Goal: Task Accomplishment & Management: Manage account settings

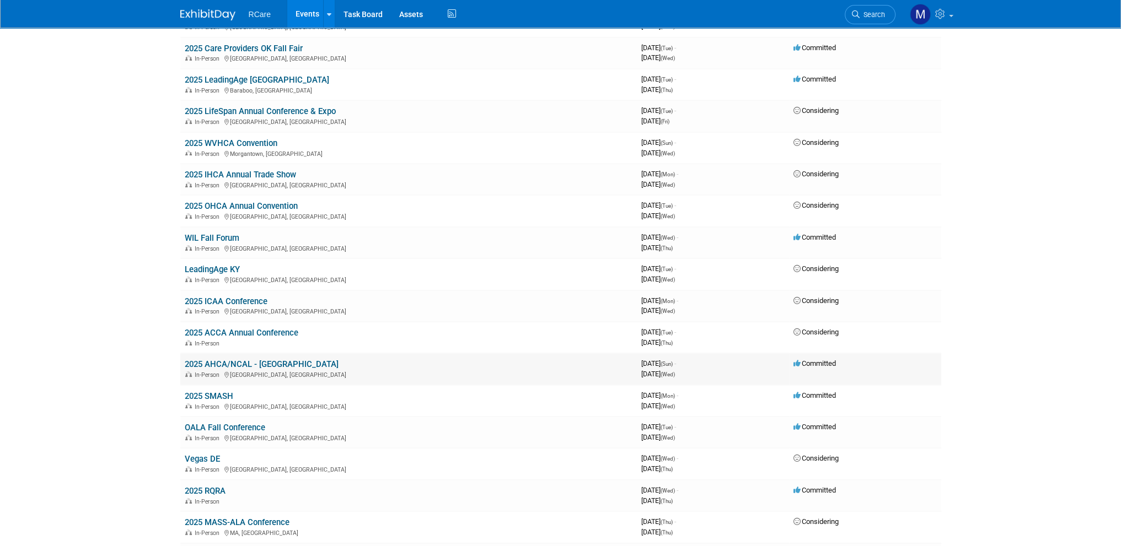
scroll to position [165, 0]
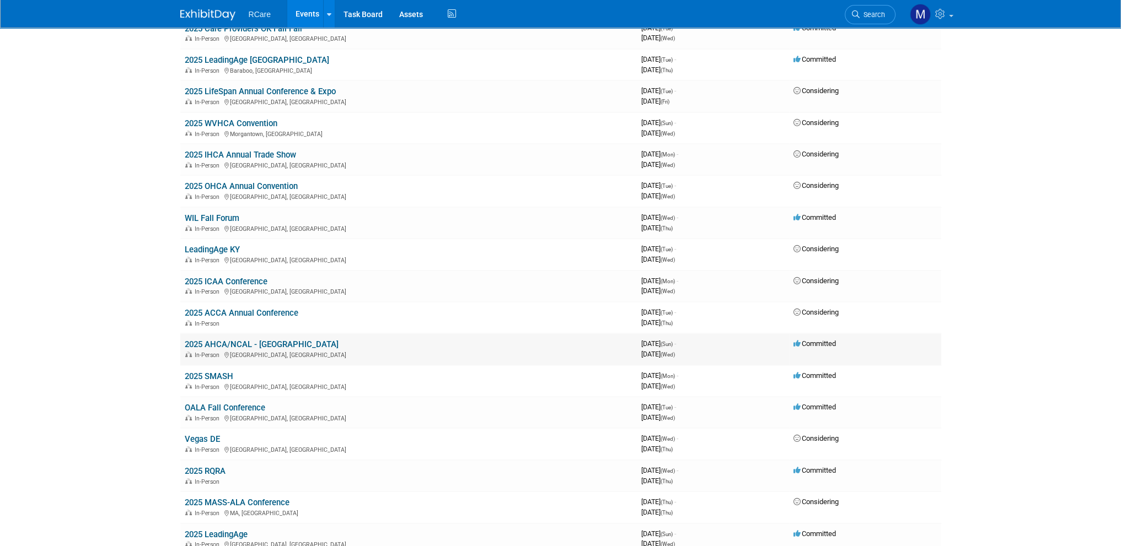
click at [265, 344] on link "2025 AHCA/NCAL - [GEOGRAPHIC_DATA]" at bounding box center [262, 345] width 154 height 10
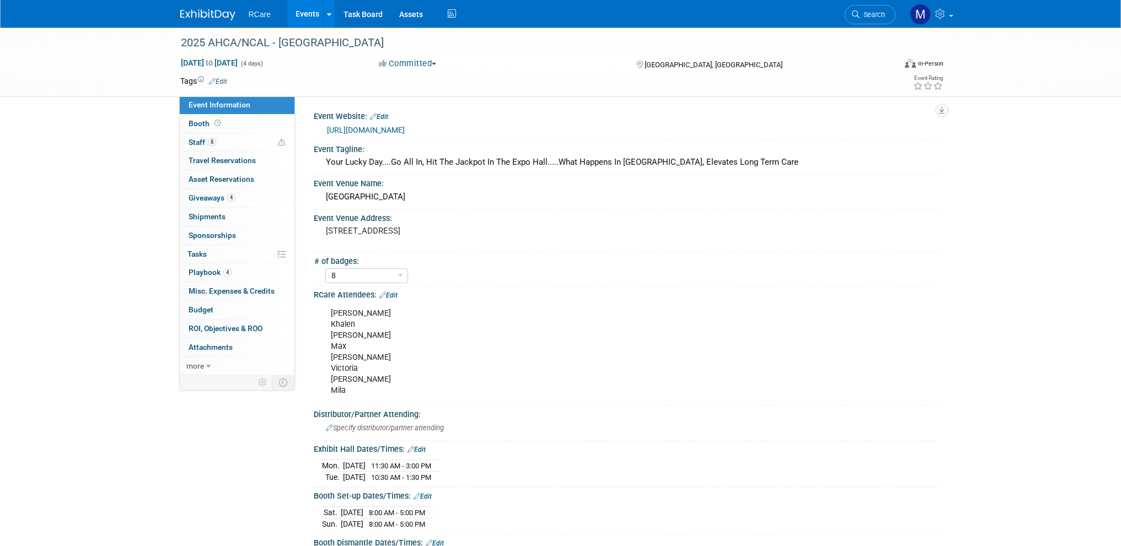
select select "8"
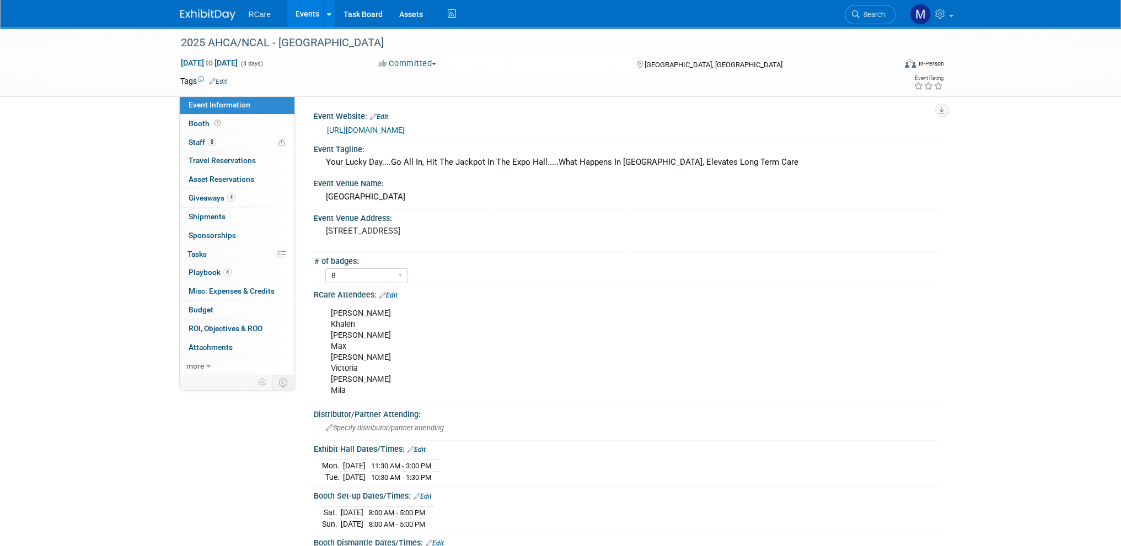
click at [1114, 480] on div "2025 AHCA/NCAL - Vegas Oct 19, 2025 to Oct 22, 2025 (4 days) Oct 19, 2025 to Oc…" at bounding box center [560, 482] width 1121 height 909
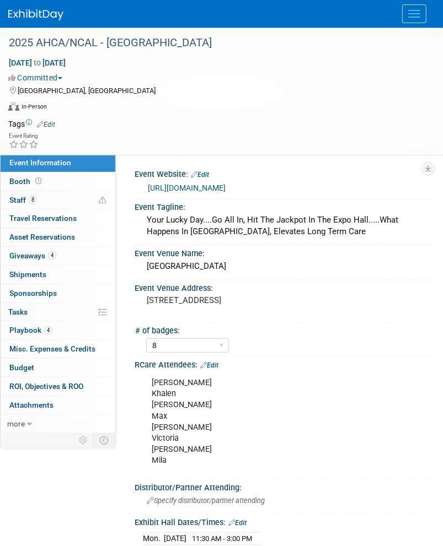
click at [214, 365] on link "Edit" at bounding box center [209, 366] width 18 height 8
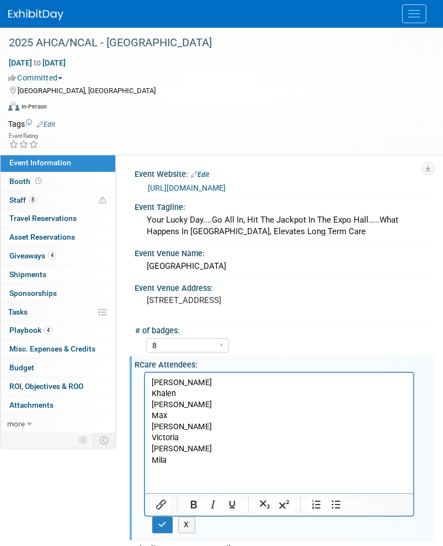
click at [191, 465] on p "Ashley Khalen Matt Max Jake Victoria Mike Mila" at bounding box center [278, 422] width 255 height 89
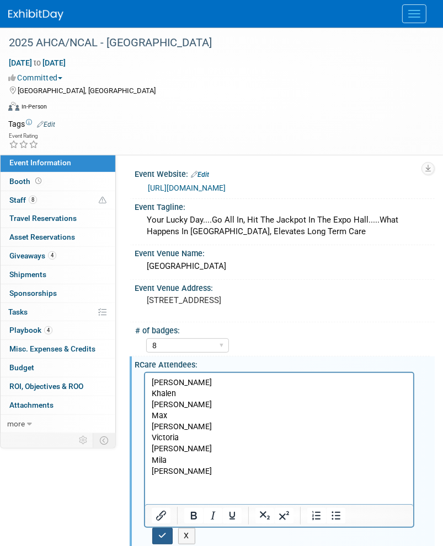
click at [168, 535] on button "button" at bounding box center [162, 536] width 20 height 16
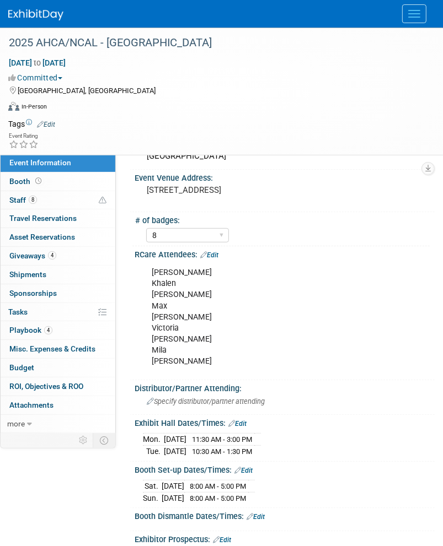
scroll to position [55, 0]
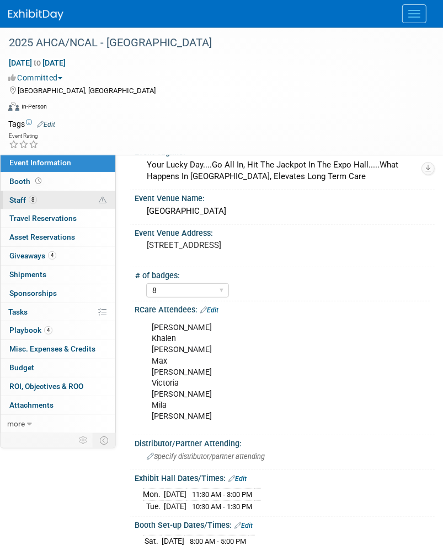
click at [29, 197] on span "8" at bounding box center [33, 200] width 8 height 8
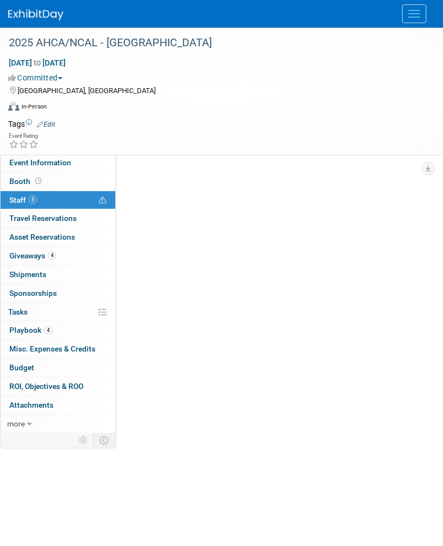
scroll to position [0, 0]
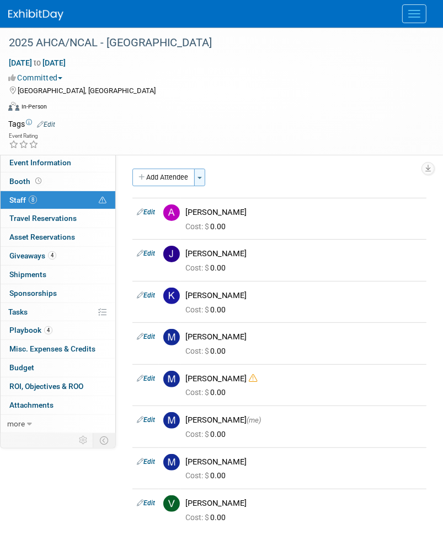
click at [205, 180] on button "Toggle Dropdown" at bounding box center [199, 178] width 11 height 18
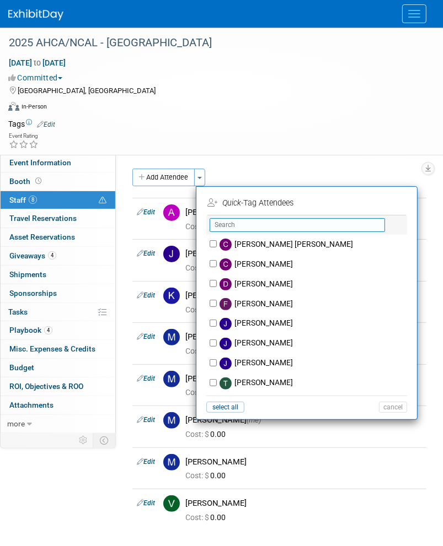
click at [234, 224] on input "text" at bounding box center [297, 225] width 175 height 14
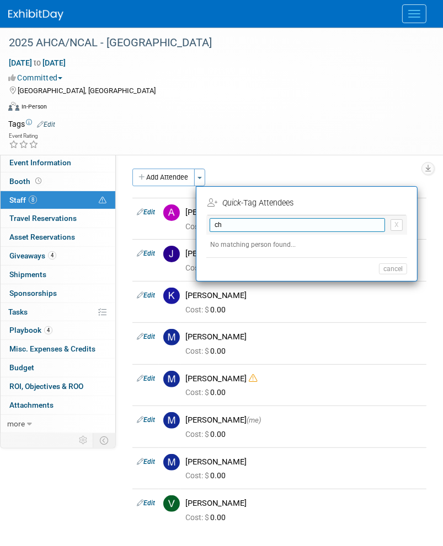
type input "c"
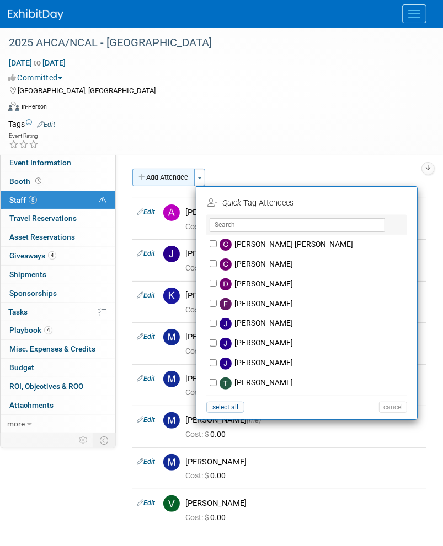
click at [163, 181] on button "Add Attendee" at bounding box center [163, 178] width 62 height 18
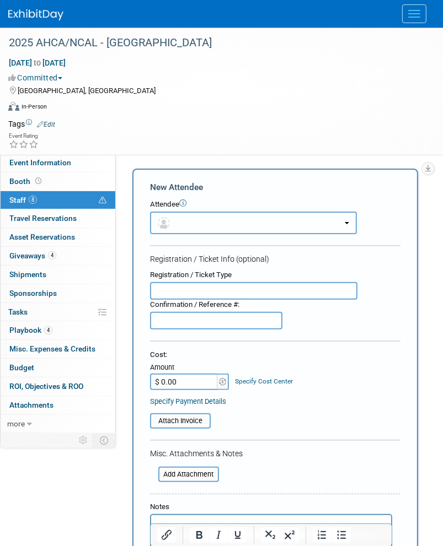
click at [190, 221] on button "button" at bounding box center [253, 223] width 207 height 23
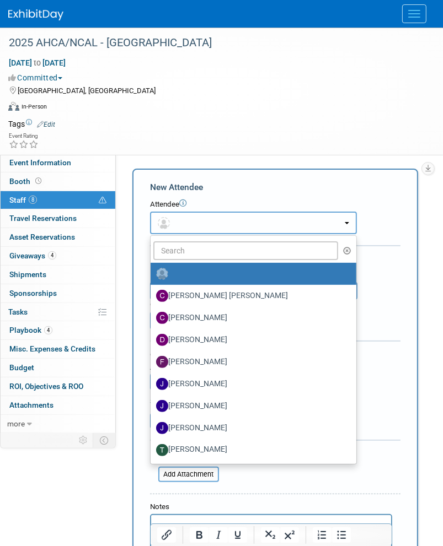
click at [190, 221] on button "button" at bounding box center [253, 223] width 207 height 23
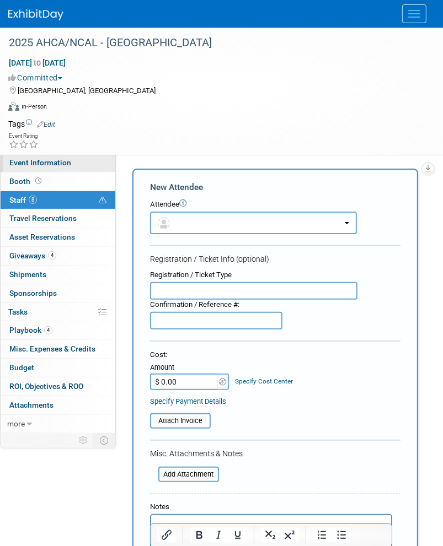
click at [46, 167] on span "Event Information" at bounding box center [40, 162] width 62 height 9
select select "8"
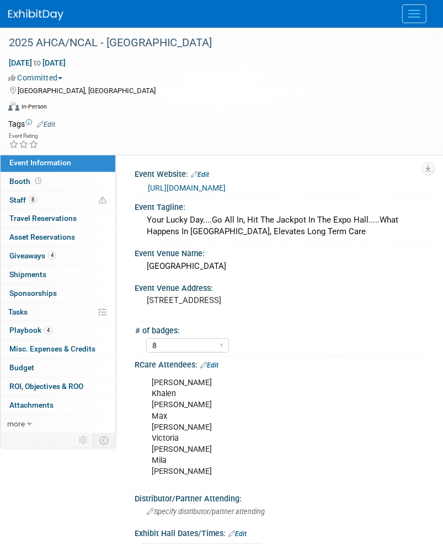
click at [171, 471] on div "Ashley Khalen Matt Max Jake Victoria Mike Mila Chris" at bounding box center [279, 427] width 270 height 111
click at [213, 362] on link "Edit" at bounding box center [209, 366] width 18 height 8
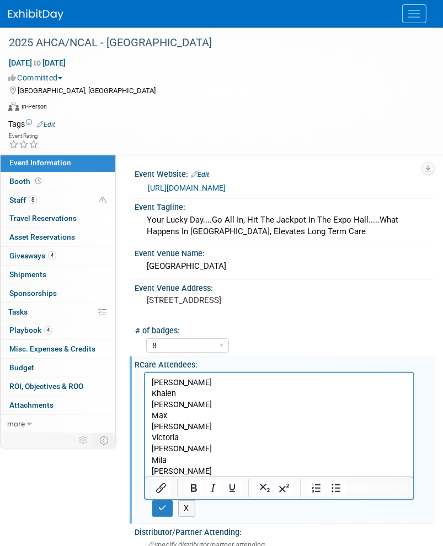
click at [189, 467] on p "Ashley Khalen Matt Max Jake Victoria Mike Mila Chris" at bounding box center [278, 428] width 255 height 100
click at [164, 510] on icon "button" at bounding box center [162, 509] width 8 height 8
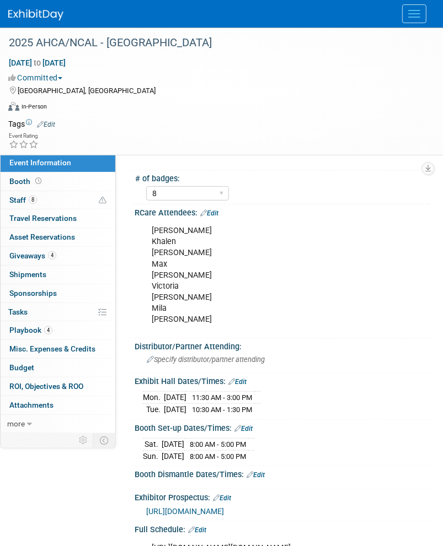
scroll to position [165, 0]
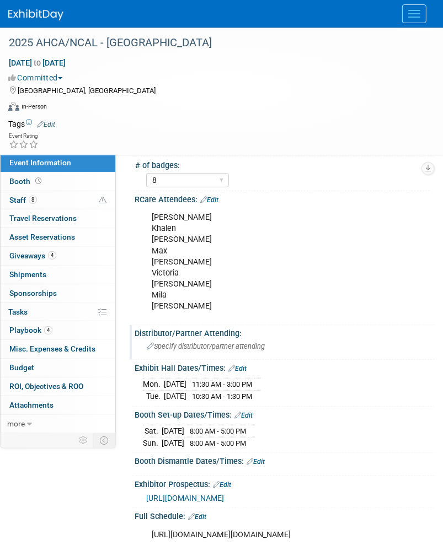
click at [201, 346] on span "Specify distributor/partner attending" at bounding box center [206, 346] width 118 height 8
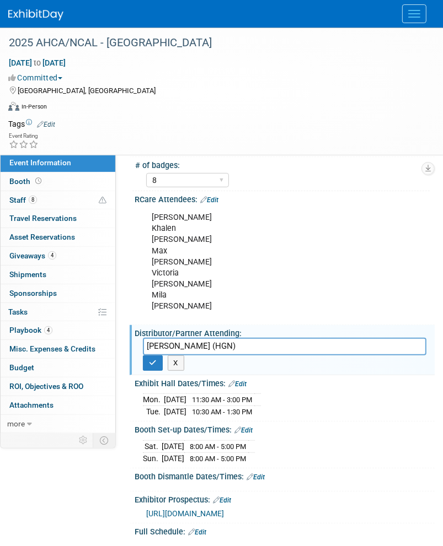
click at [150, 352] on input "Jason (HGN)" at bounding box center [284, 346] width 283 height 17
type input "Jason (HGN)"
click at [152, 361] on icon "button" at bounding box center [153, 363] width 8 height 7
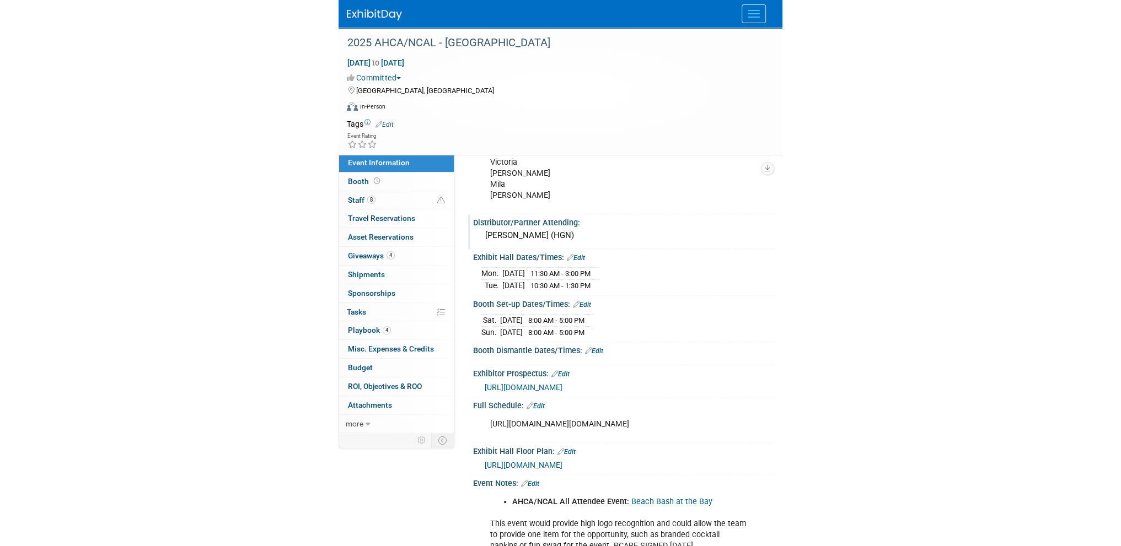
scroll to position [386, 0]
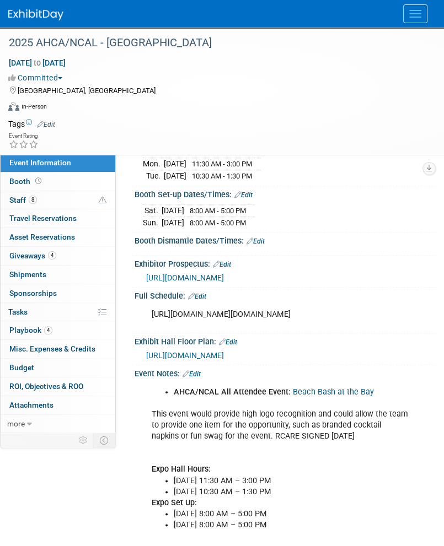
drag, startPoint x: 147, startPoint y: 378, endPoint x: 137, endPoint y: 376, distance: 10.8
click at [137, 362] on div "https://www.conferenceharvester.com/floorplan/v2/index.asp?EventKey=LLSJNNZJ" at bounding box center [285, 354] width 301 height 16
copy span "https://www.conferenceharvester.com/floorplan/v2/index.asp?EventKey=LLSJNNZJ"
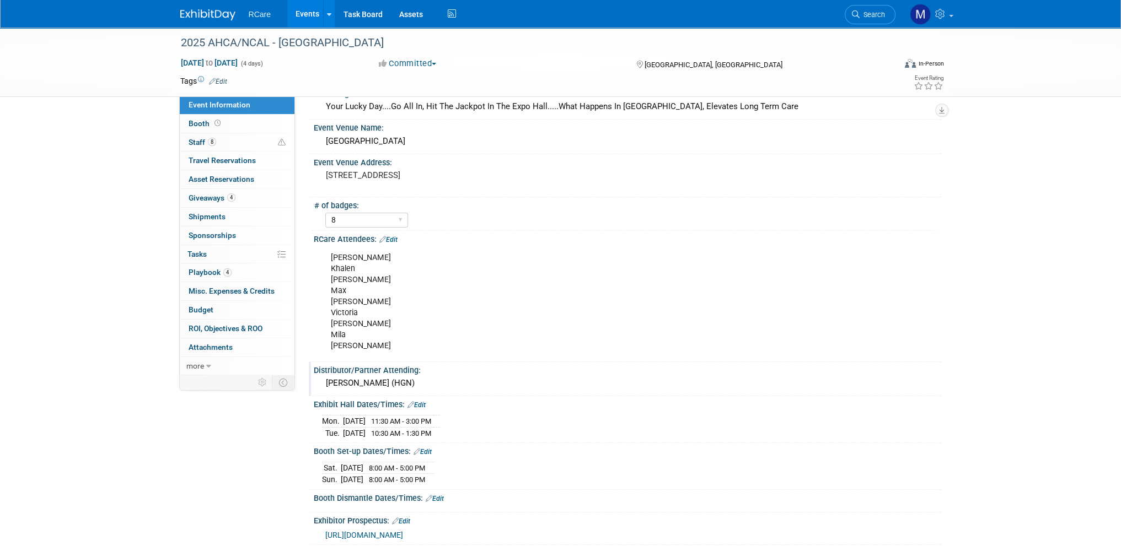
scroll to position [0, 0]
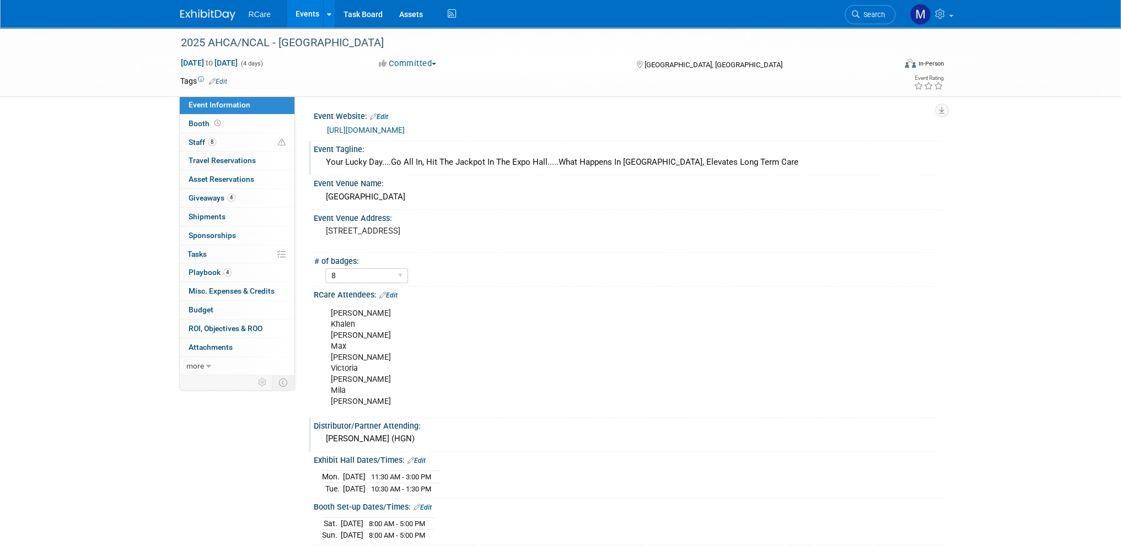
click at [412, 167] on div "Your Lucky Day....Go All In, Hit The Jackpot In The Expo Hall.....What Happens …" at bounding box center [627, 162] width 611 height 17
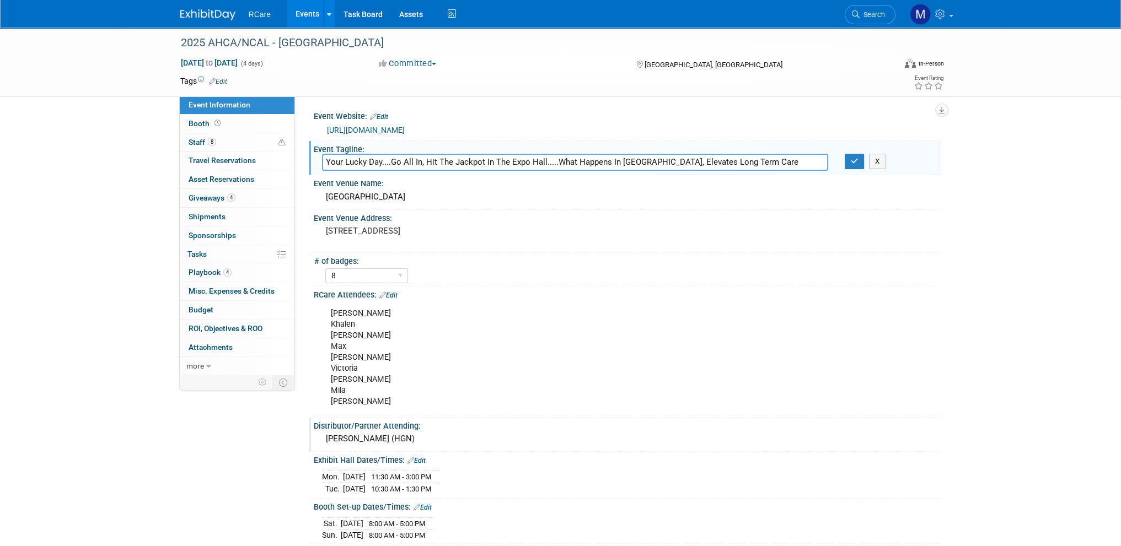
click at [336, 162] on input "Your Lucky Day....Go All In, Hit The Jackpot In The Expo Hall.....What Happens …" at bounding box center [575, 162] width 506 height 17
click at [631, 164] on input "Your Lucky Day....Go All In, Hit The Jackpot In The Expo Hall.....What Happens …" at bounding box center [575, 162] width 506 height 17
click at [562, 160] on input "Your Lucky Day....Go All In, Hit The Jackpot In The Expo Hall.....What Happens …" at bounding box center [575, 162] width 506 height 17
click at [856, 162] on icon "button" at bounding box center [855, 161] width 8 height 7
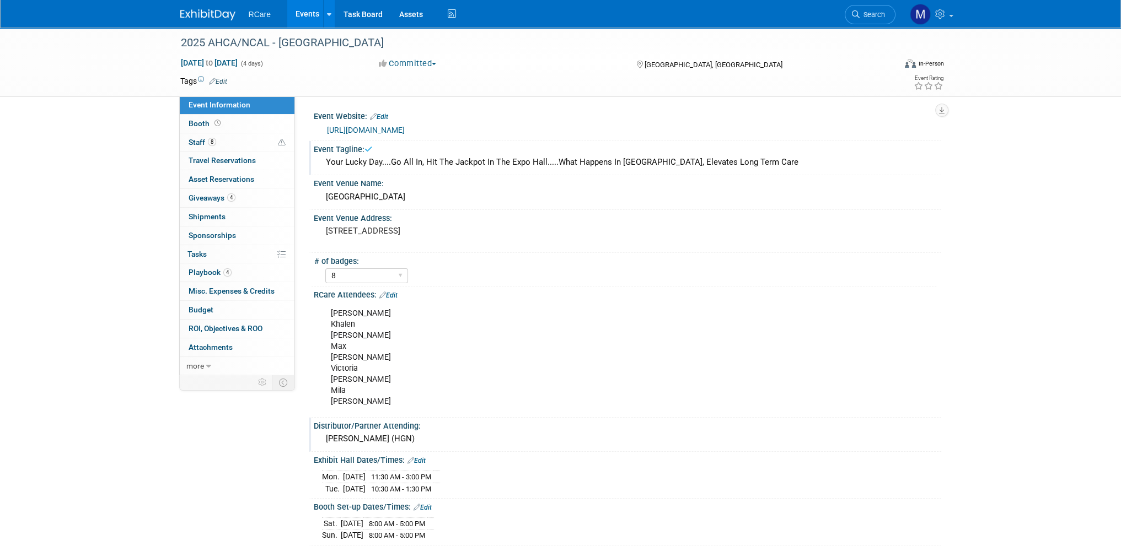
click at [548, 119] on div "Event Website: Edit" at bounding box center [628, 115] width 628 height 14
click at [538, 108] on div "Event Website: Edit" at bounding box center [628, 115] width 628 height 14
click at [388, 401] on div "Ashley Khalen Matt Max Jake Victoria Mike Mila Chris Dennis" at bounding box center [571, 358] width 497 height 111
click at [374, 399] on div "Ashley Khalen Matt Max Jake Victoria Mike Mila Chris Dennis" at bounding box center [571, 358] width 497 height 111
drag, startPoint x: 374, startPoint y: 400, endPoint x: 324, endPoint y: 313, distance: 100.3
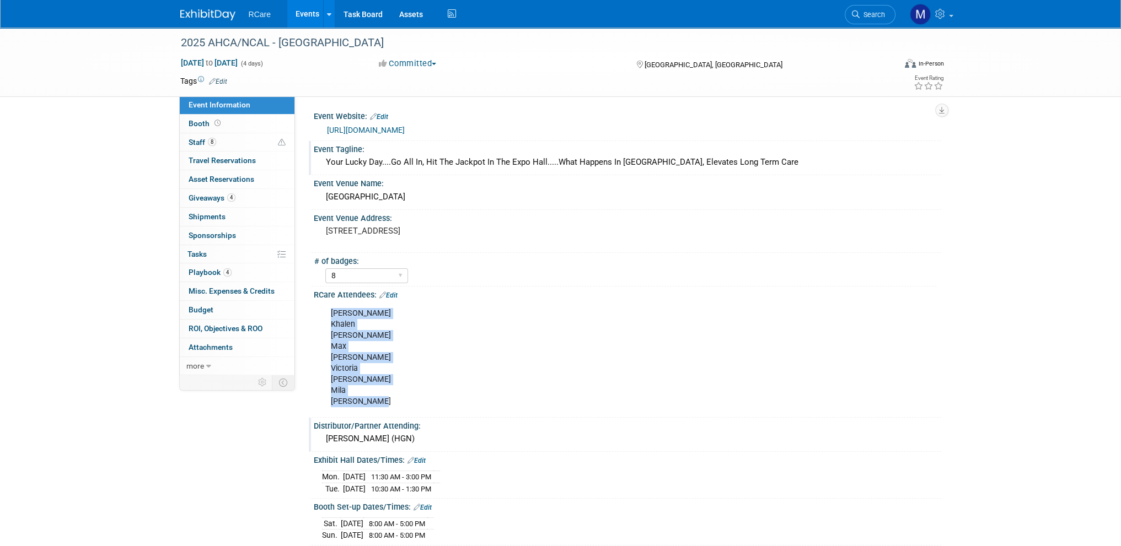
click at [324, 313] on div "Ashley Khalen Matt Max Jake Victoria Mike Mila Chris Dennis" at bounding box center [571, 358] width 497 height 111
click at [372, 380] on div "Ashley Khalen Matt Max Jake Victoria Mike Mila Chris Dennis" at bounding box center [571, 358] width 497 height 111
click at [379, 401] on div "Ashley Khalen Matt Max Jake Victoria Mike Mila Chris Dennis" at bounding box center [571, 358] width 497 height 111
click at [217, 480] on div "Event Information Event Info Booth Booth 8 Staff 8 Staff 0 Travel Reservations …" at bounding box center [561, 477] width 778 height 898
click at [303, 10] on link "Events" at bounding box center [307, 14] width 40 height 28
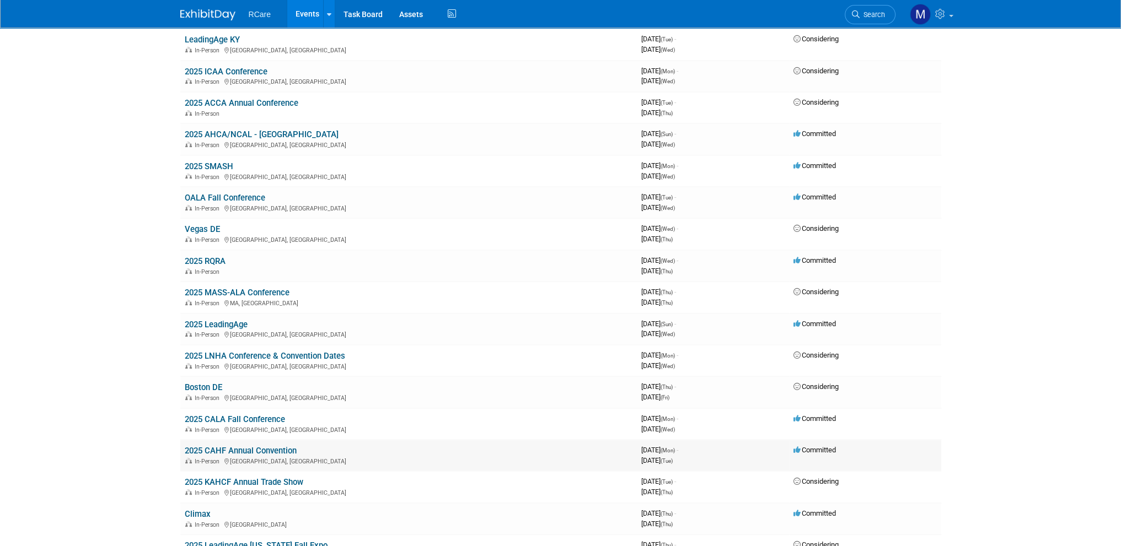
scroll to position [496, 0]
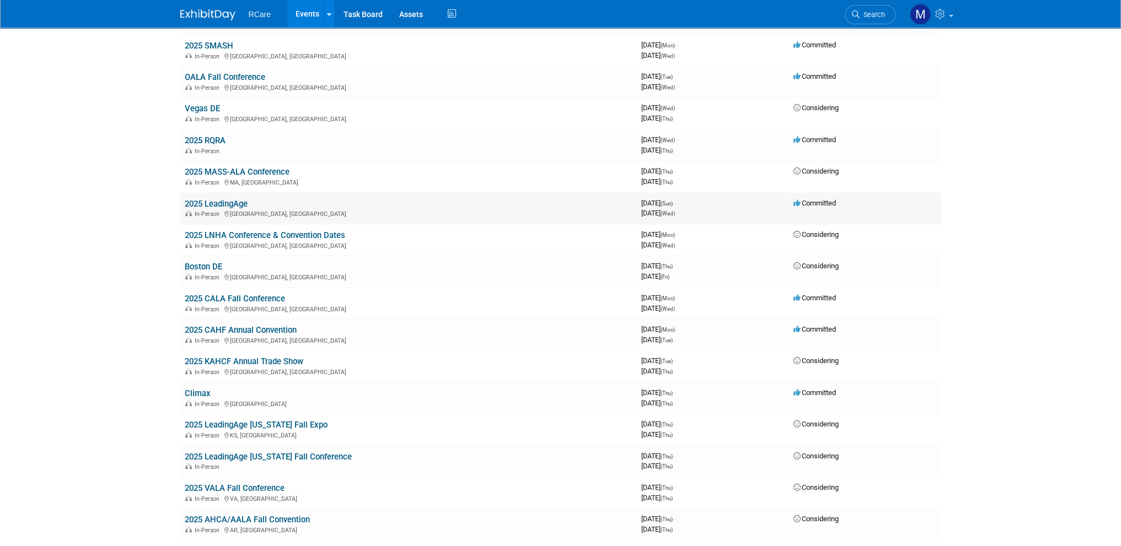
click at [240, 200] on link "2025 LeadingAge" at bounding box center [216, 204] width 63 height 10
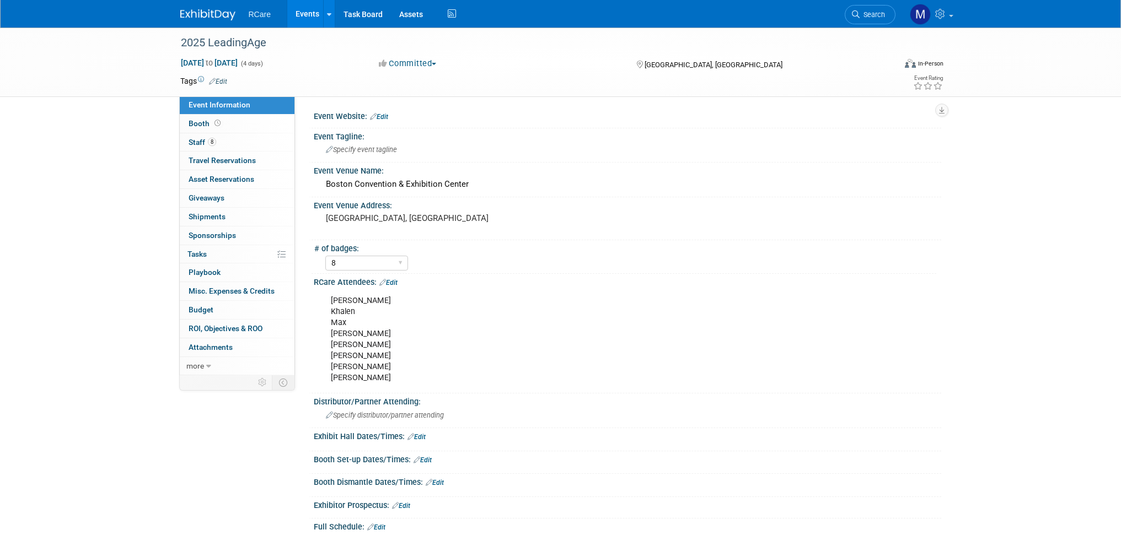
select select "8"
